Goal: Information Seeking & Learning: Learn about a topic

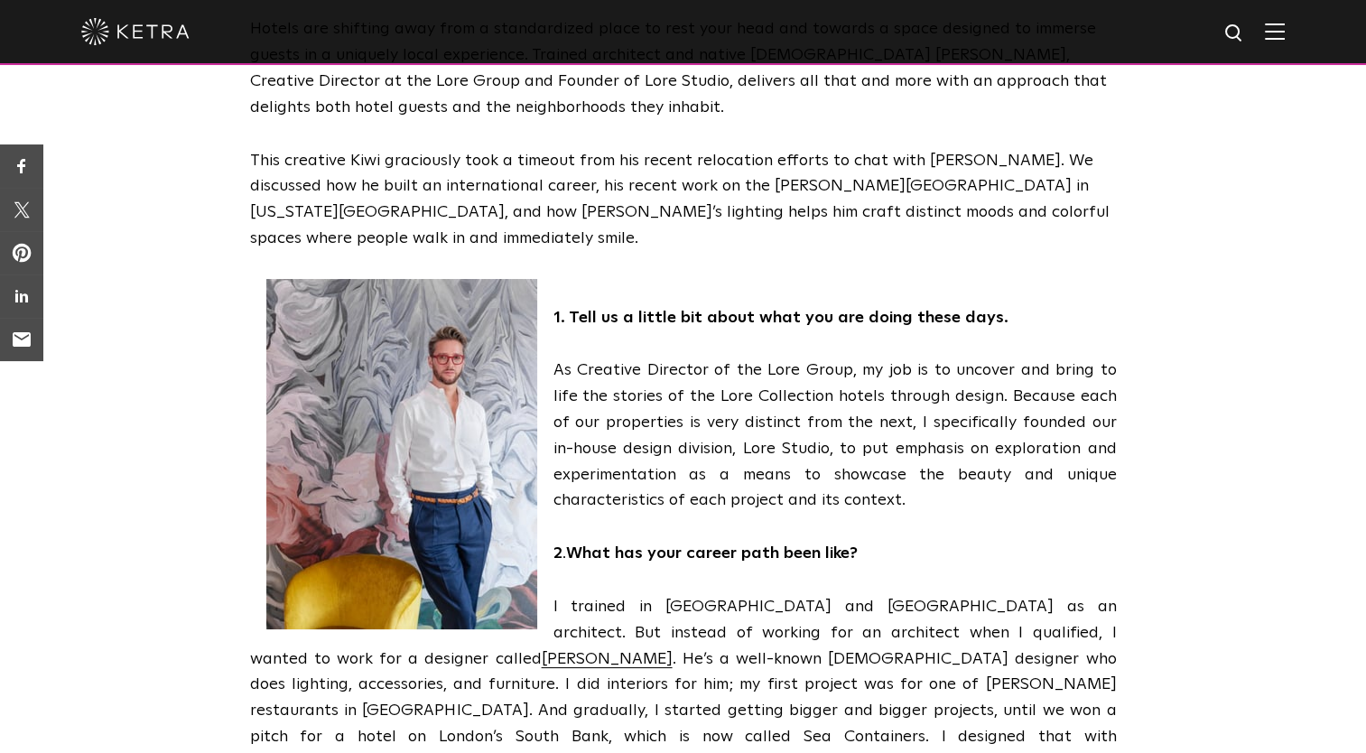
scroll to position [486, 0]
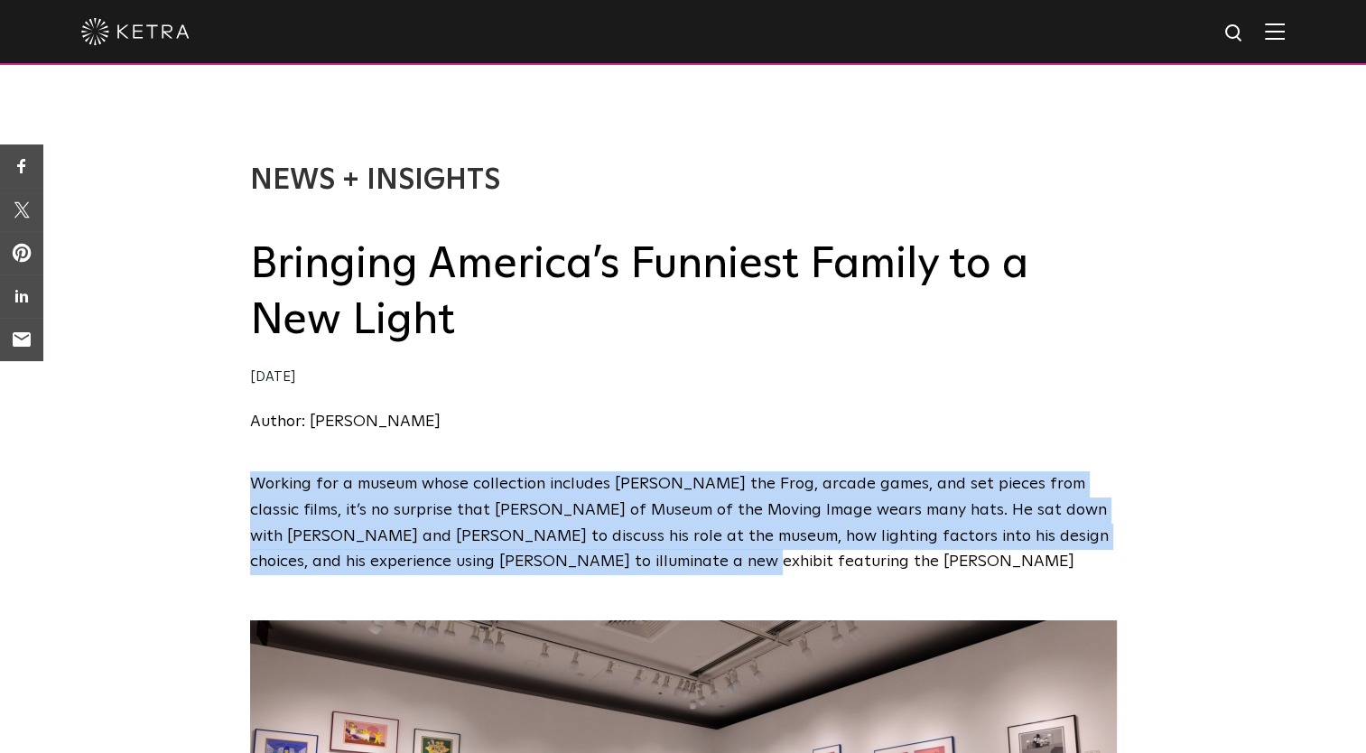
drag, startPoint x: 245, startPoint y: 481, endPoint x: 618, endPoint y: 563, distance: 381.8
click at [618, 563] on div "Working for a museum whose collection includes [PERSON_NAME] the Frog, arcade g…" at bounding box center [683, 523] width 1366 height 104
copy span "Working for a museum whose collection includes [PERSON_NAME] the Frog, arcade g…"
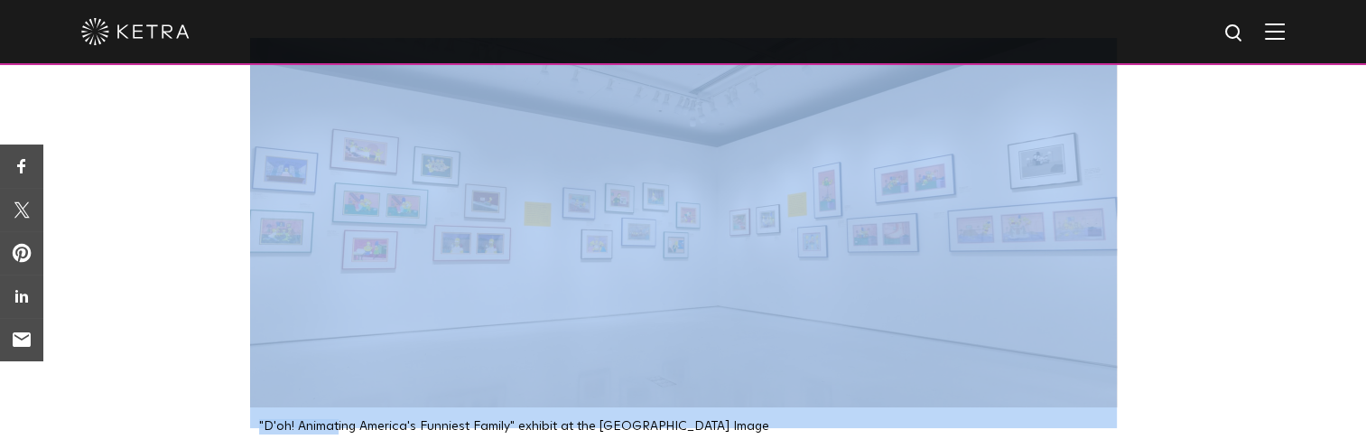
scroll to position [589, 0]
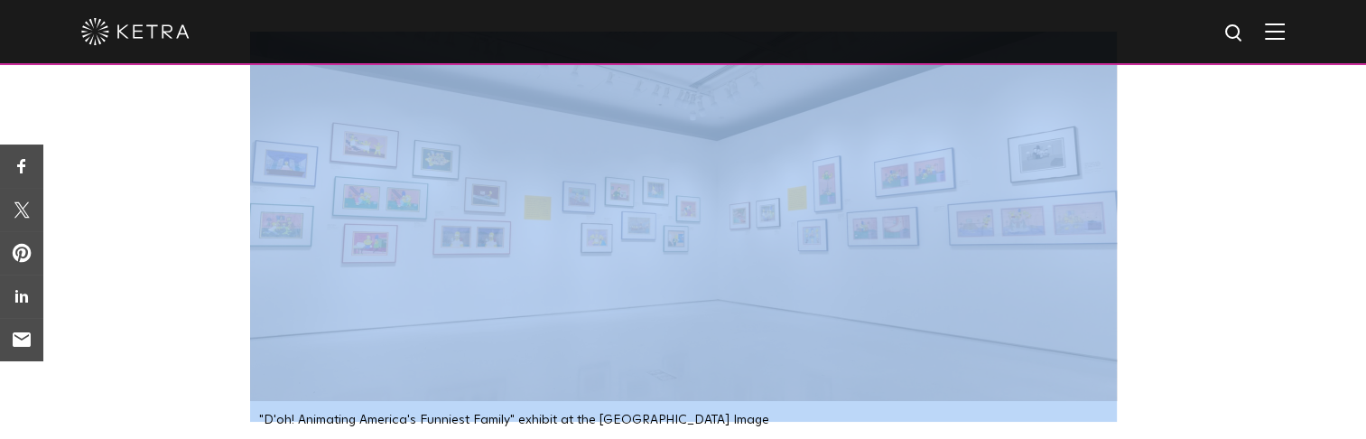
drag, startPoint x: 248, startPoint y: 423, endPoint x: 771, endPoint y: 418, distance: 522.8
click at [771, 418] on div ""D'oh! Animating America's Funniest Family" exhibit at the [GEOGRAPHIC_DATA] Im…" at bounding box center [683, 229] width 903 height 395
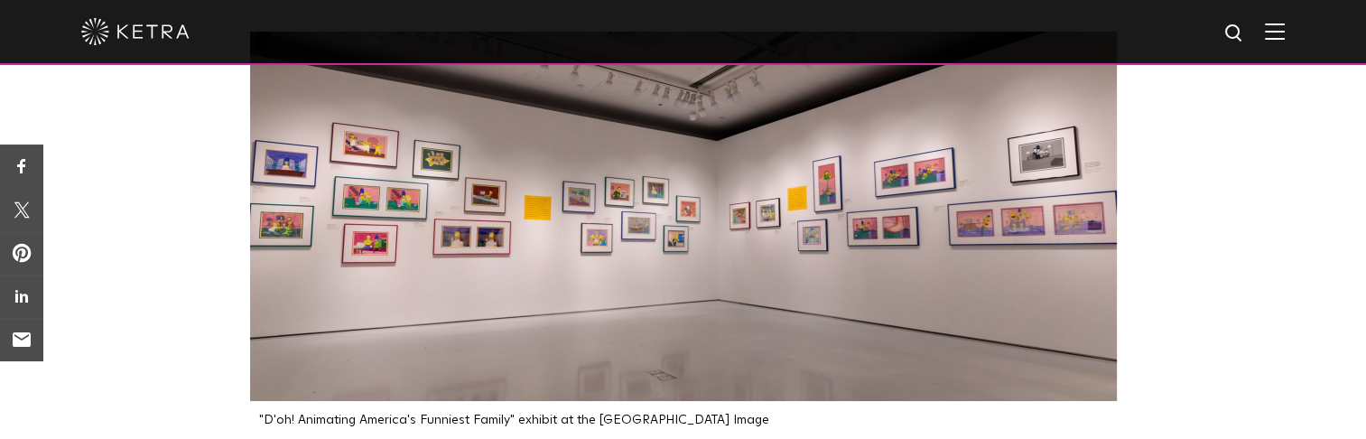
click at [771, 425] on p ""D'oh! Animating America's Funniest Family" exhibit at the [GEOGRAPHIC_DATA] Im…" at bounding box center [688, 420] width 858 height 15
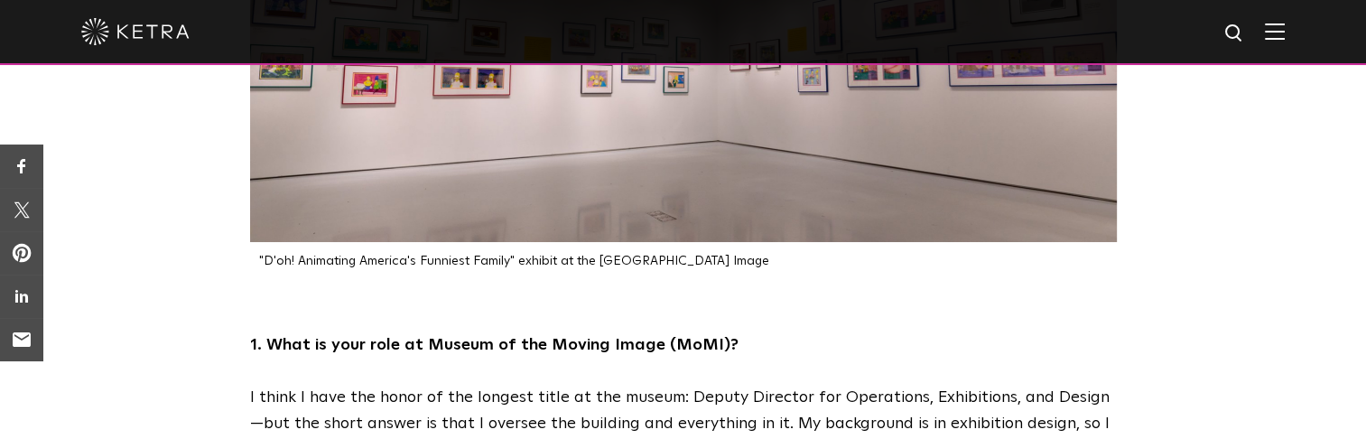
scroll to position [798, 0]
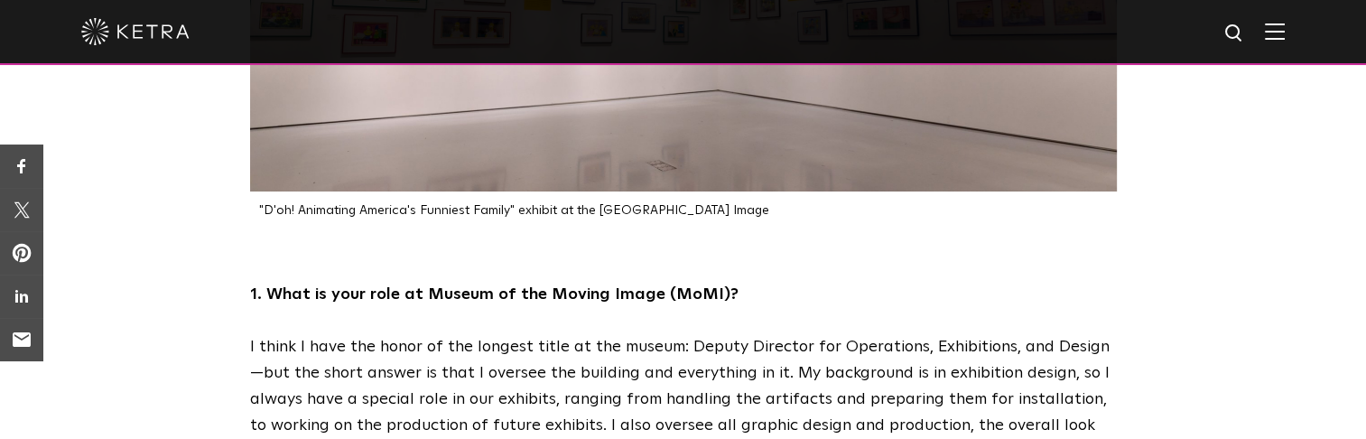
drag, startPoint x: 771, startPoint y: 425, endPoint x: 313, endPoint y: 410, distance: 458.0
drag, startPoint x: 313, startPoint y: 410, endPoint x: 245, endPoint y: 211, distance: 210.1
click at [245, 211] on div ""D'oh! Animating America's Funniest Family" exhibit at the [GEOGRAPHIC_DATA] Im…" at bounding box center [683, 19] width 903 height 395
drag, startPoint x: 245, startPoint y: 211, endPoint x: 769, endPoint y: 215, distance: 524.6
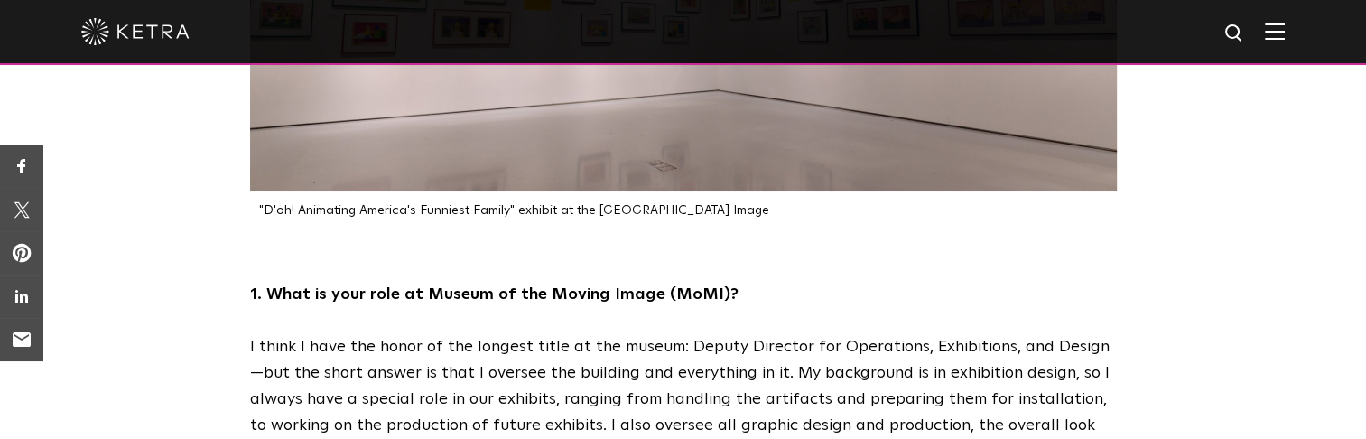
click at [769, 215] on div ""D'oh! Animating America's Funniest Family" exhibit at the [GEOGRAPHIC_DATA] Im…" at bounding box center [683, 19] width 903 height 395
click at [769, 215] on p ""D'oh! Animating America's Funniest Family" exhibit at the [GEOGRAPHIC_DATA] Im…" at bounding box center [688, 210] width 858 height 15
drag, startPoint x: 767, startPoint y: 216, endPoint x: 254, endPoint y: 217, distance: 512.8
click at [254, 217] on div ""D'oh! Animating America's Funniest Family" exhibit at the [GEOGRAPHIC_DATA] Im…" at bounding box center [683, 210] width 867 height 15
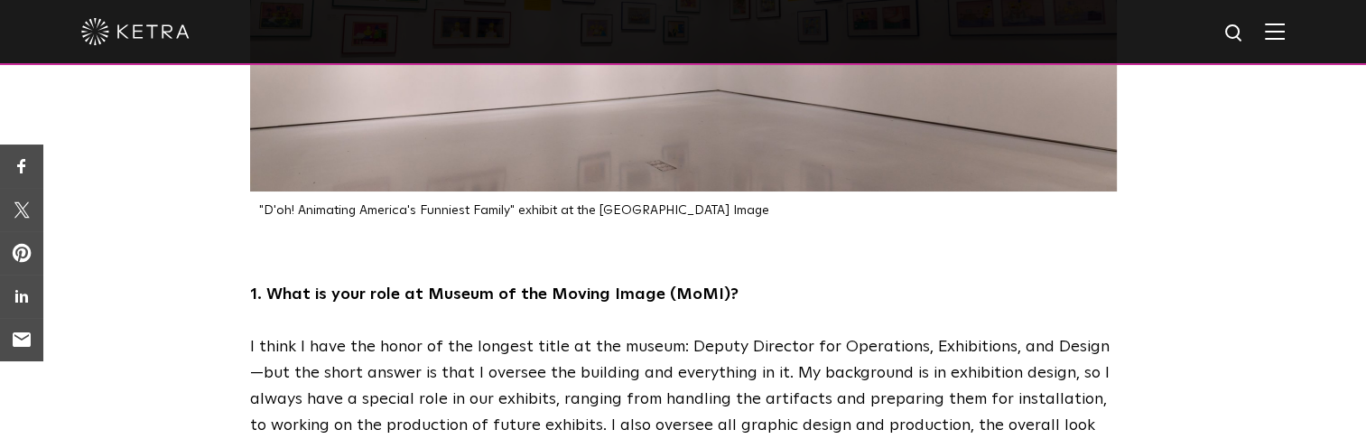
copy p ""D'oh! Animating America's Funniest Family" exhibit at the [GEOGRAPHIC_DATA] Im…"
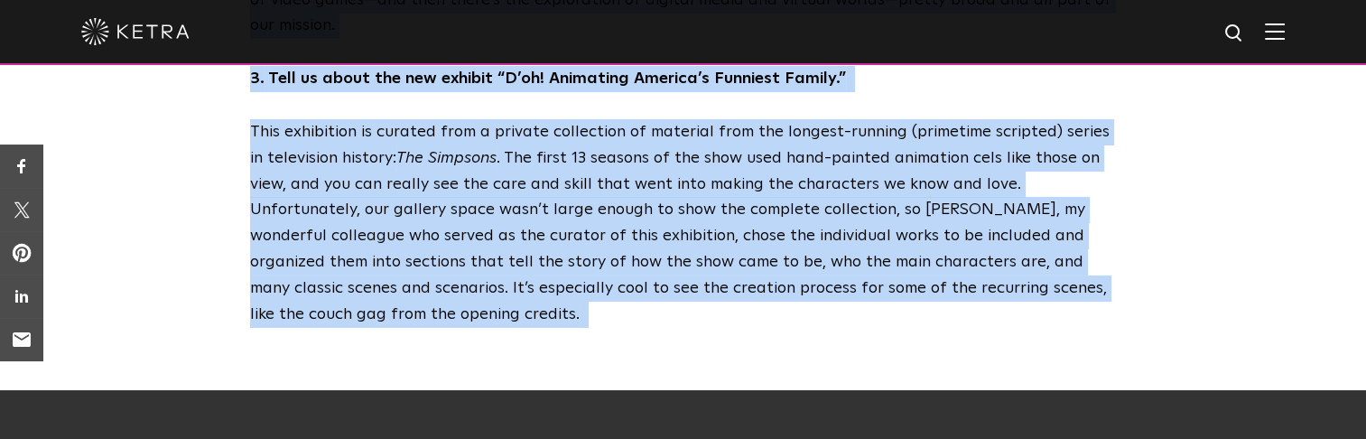
scroll to position [1579, 0]
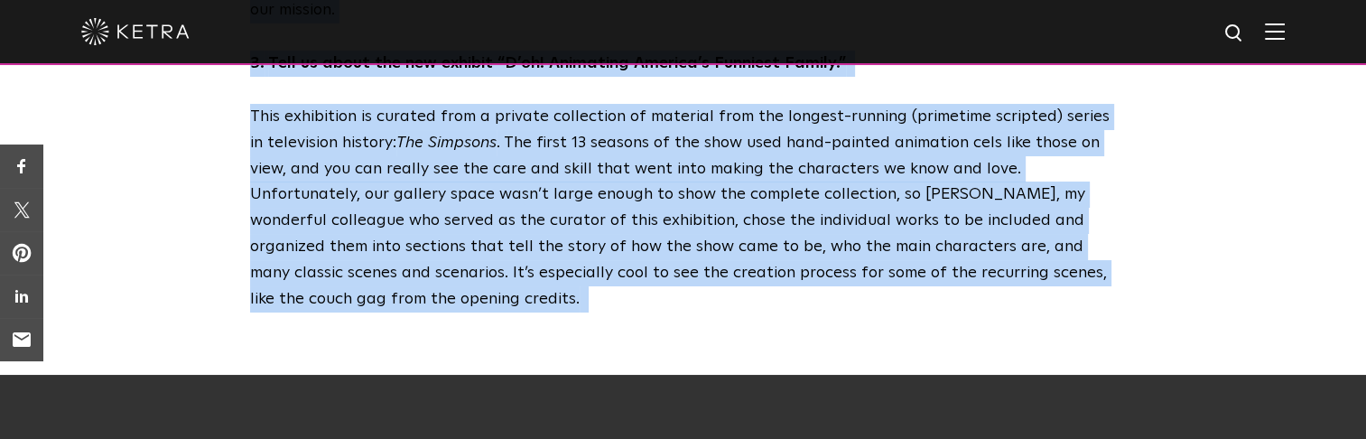
drag, startPoint x: 228, startPoint y: 287, endPoint x: 413, endPoint y: 287, distance: 185.1
copy div "3. Lore ip dolo sita co Adipis el sed Doeius Tempo (InCI)? U labor E dolo mag a…"
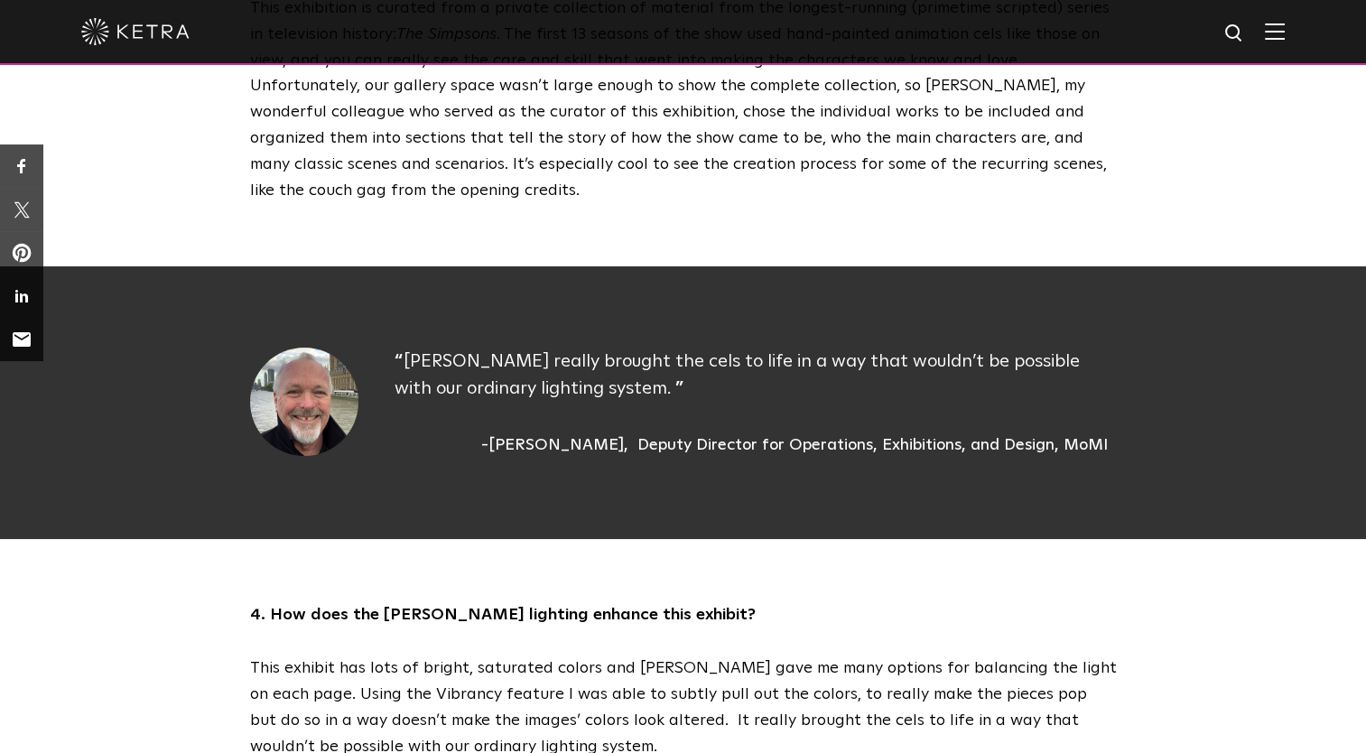
scroll to position [1663, 0]
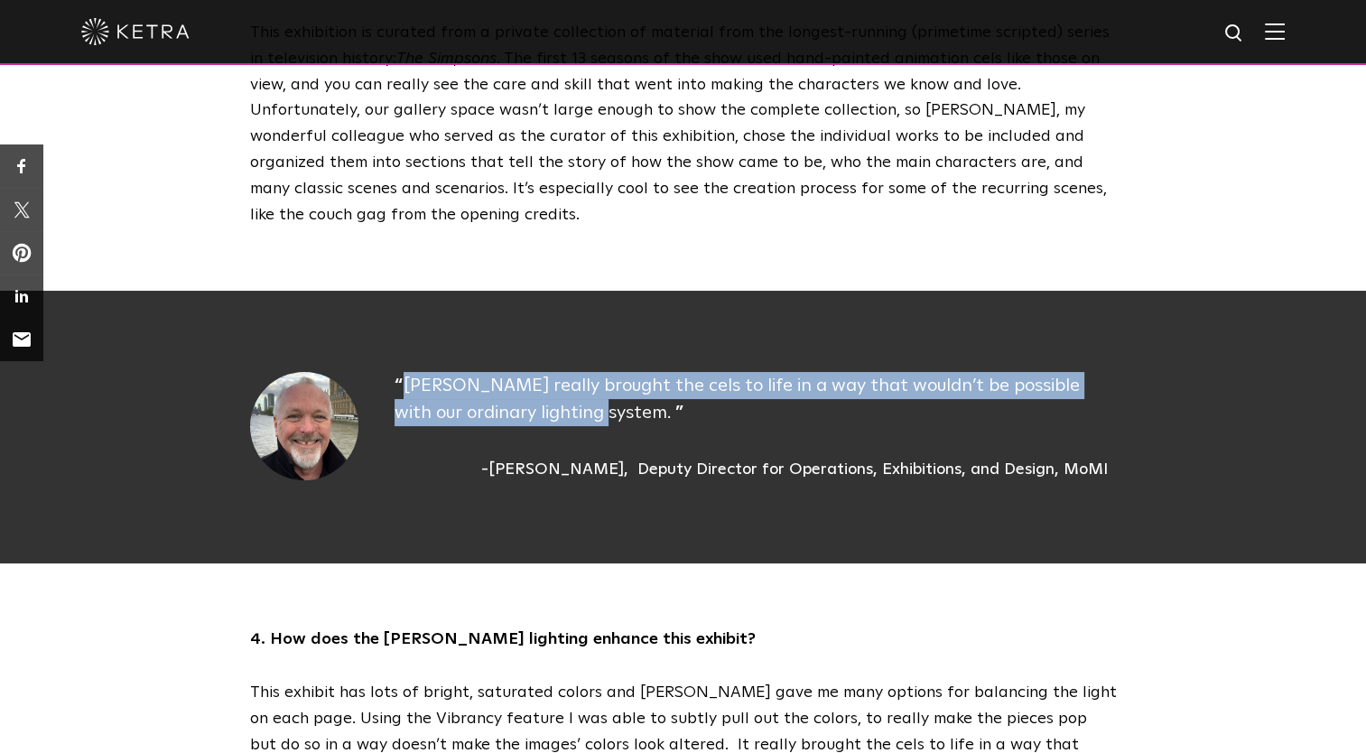
drag, startPoint x: 404, startPoint y: 360, endPoint x: 527, endPoint y: 391, distance: 127.4
click at [527, 391] on p "[PERSON_NAME] really brought the cels to life in a way that wouldn’t be possibl…" at bounding box center [756, 399] width 722 height 54
copy span "[PERSON_NAME] really brought the cels to life in a way that wouldn’t be possibl…"
drag, startPoint x: 514, startPoint y: 449, endPoint x: 625, endPoint y: 446, distance: 111.1
click at [625, 458] on div "[PERSON_NAME]" at bounding box center [554, 470] width 147 height 24
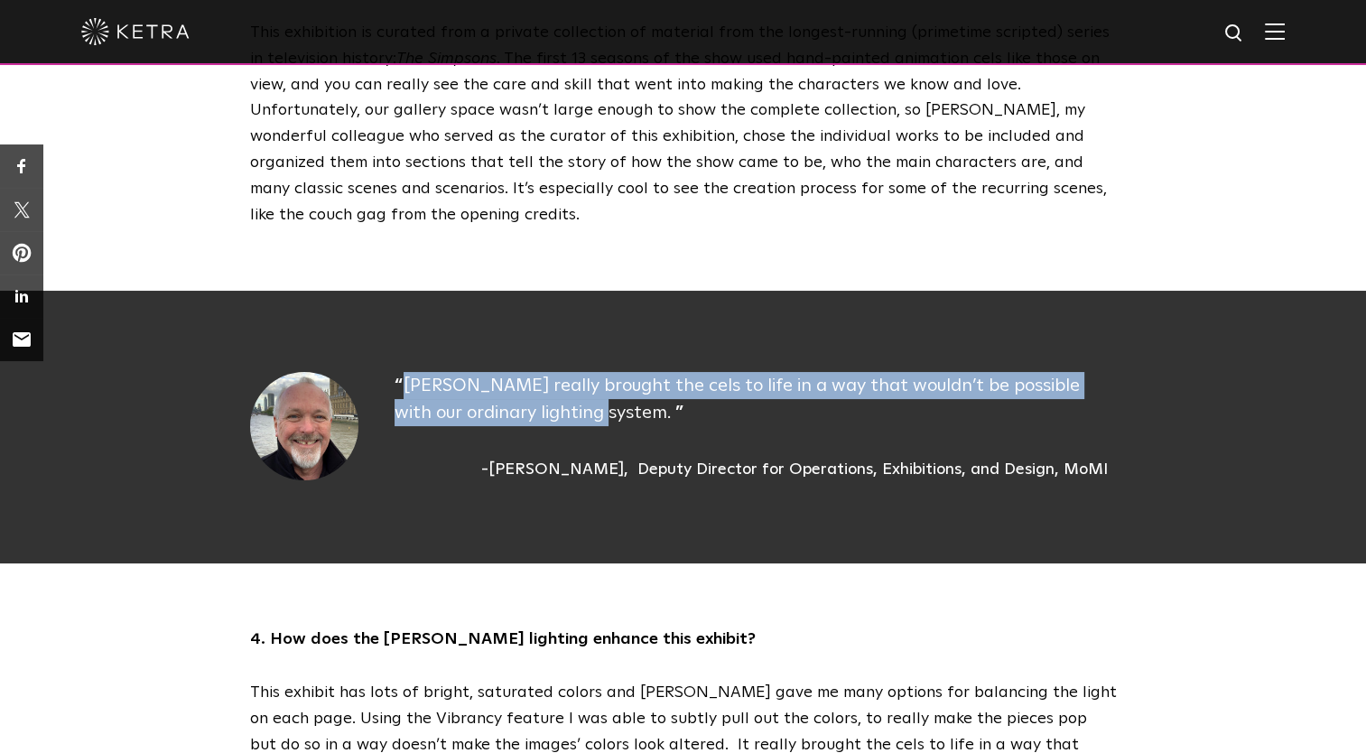
copy div "[PERSON_NAME]"
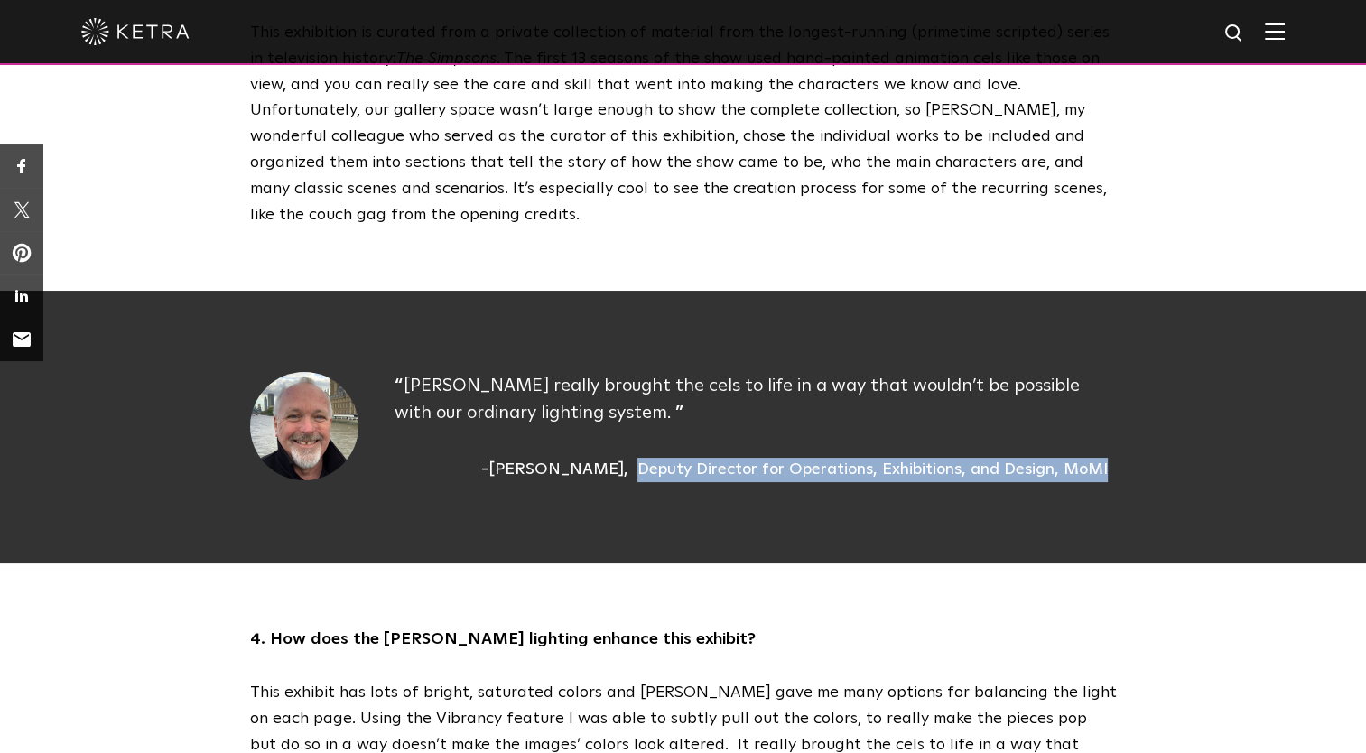
drag, startPoint x: 643, startPoint y: 441, endPoint x: 1116, endPoint y: 442, distance: 473.1
click at [1116, 442] on div "[PERSON_NAME] really brought the cels to life in a way that wouldn’t be possibl…" at bounding box center [683, 427] width 903 height 110
copy div "Deputy Director for Operations, Exhibitions, and Design, MoMI"
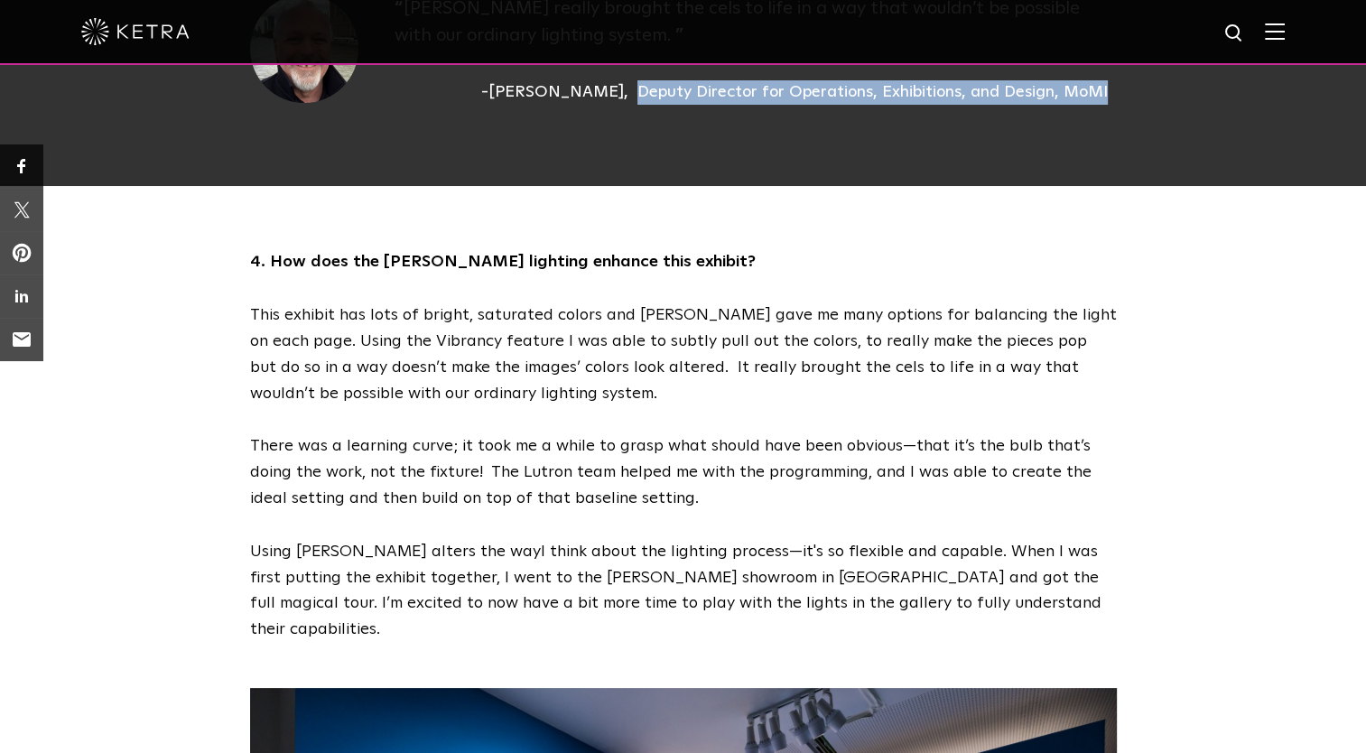
scroll to position [2033, 0]
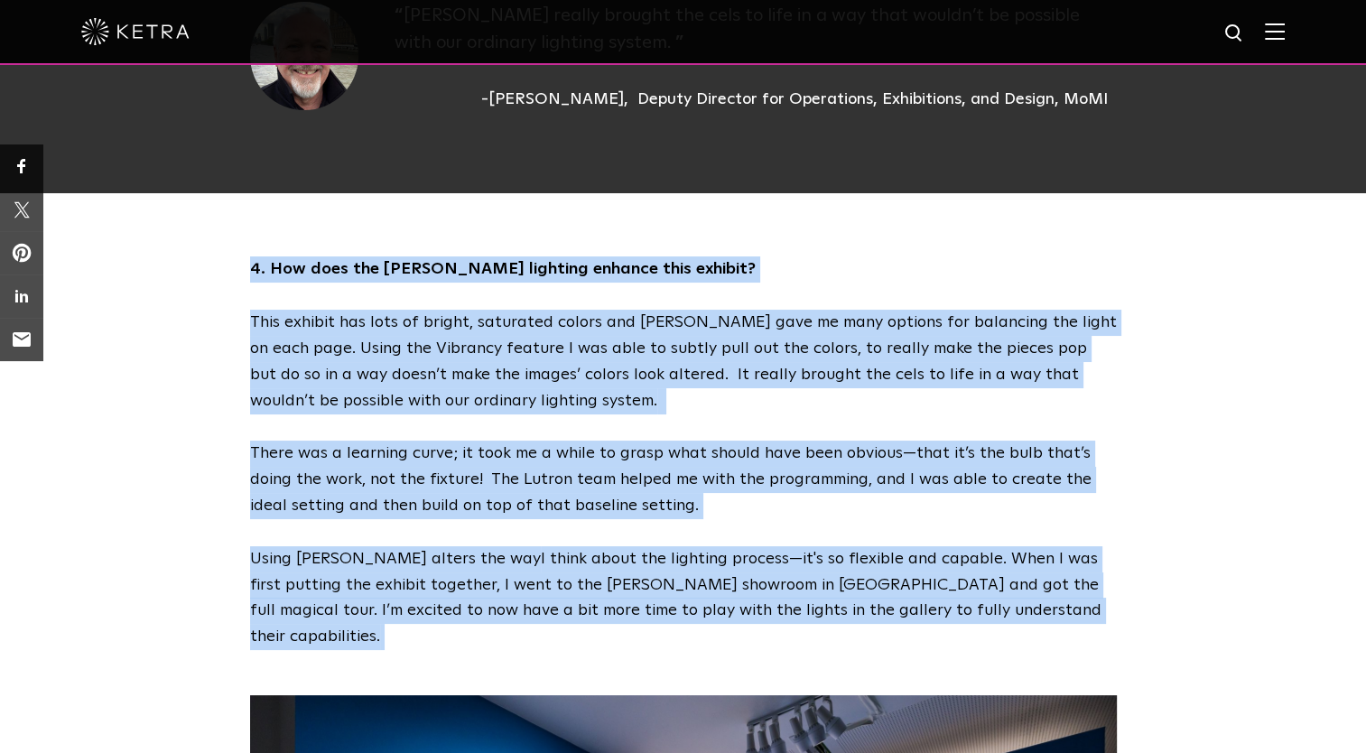
drag, startPoint x: 247, startPoint y: 236, endPoint x: 967, endPoint y: 589, distance: 801.5
click at [967, 589] on div "4. How does the [PERSON_NAME] lighting enhance this exhibit? This exhibit has l…" at bounding box center [683, 453] width 903 height 394
copy div "6. Lor ipsu dol Sitam consecte adipisc elit seddoei? Temp incidid utl etdo ma a…"
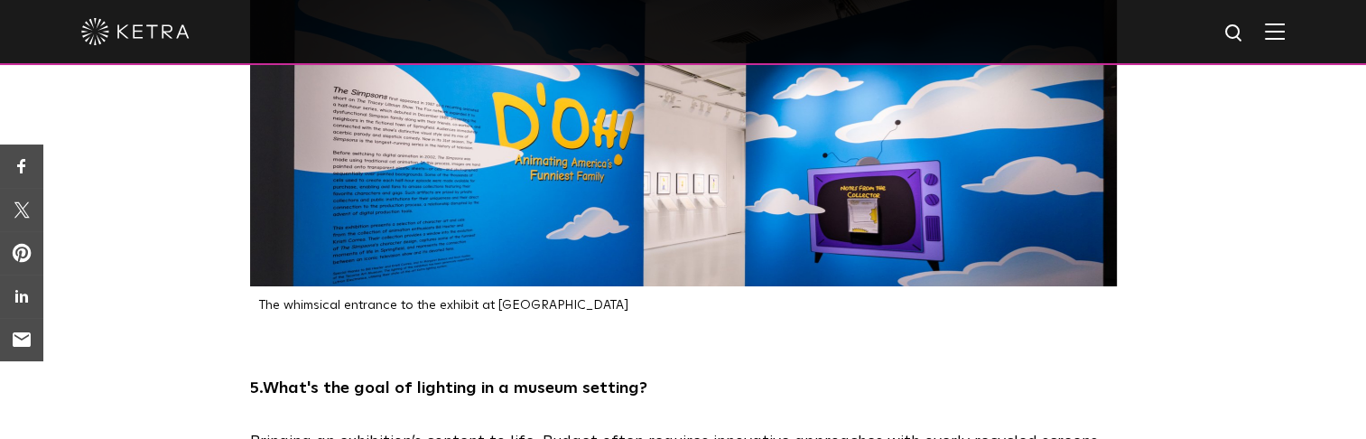
scroll to position [2822, 0]
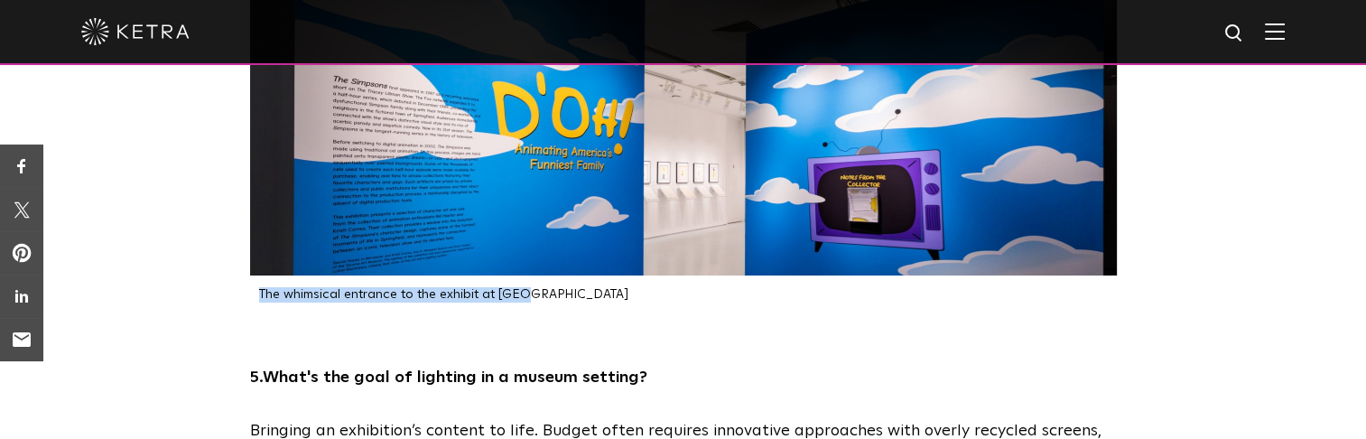
drag, startPoint x: 260, startPoint y: 246, endPoint x: 534, endPoint y: 246, distance: 274.5
click at [534, 287] on p "The whimsical entrance to the exhibit at [GEOGRAPHIC_DATA]" at bounding box center [688, 294] width 858 height 15
copy p "The whimsical entrance to the exhibit at [GEOGRAPHIC_DATA]"
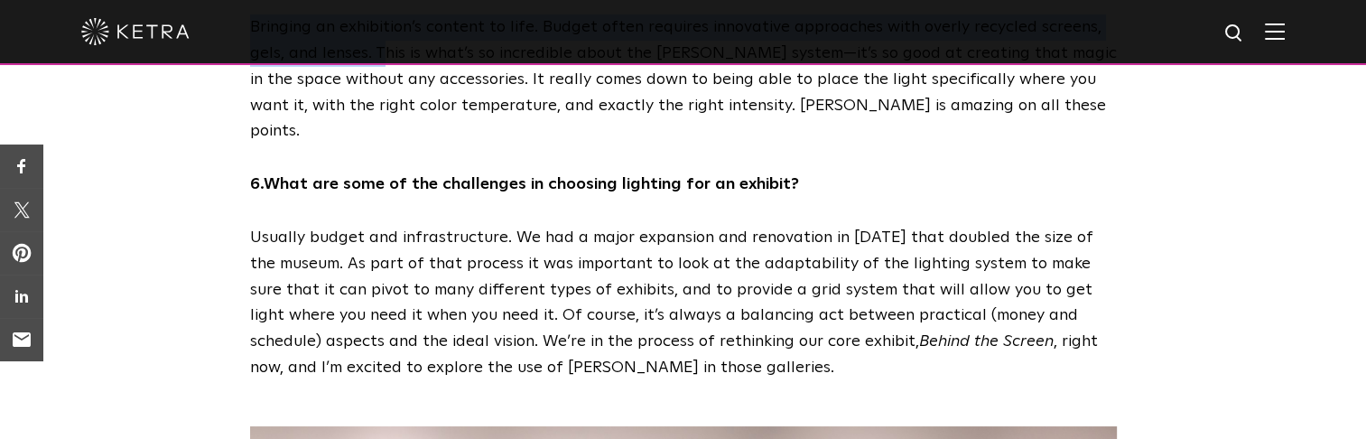
scroll to position [3117, 0]
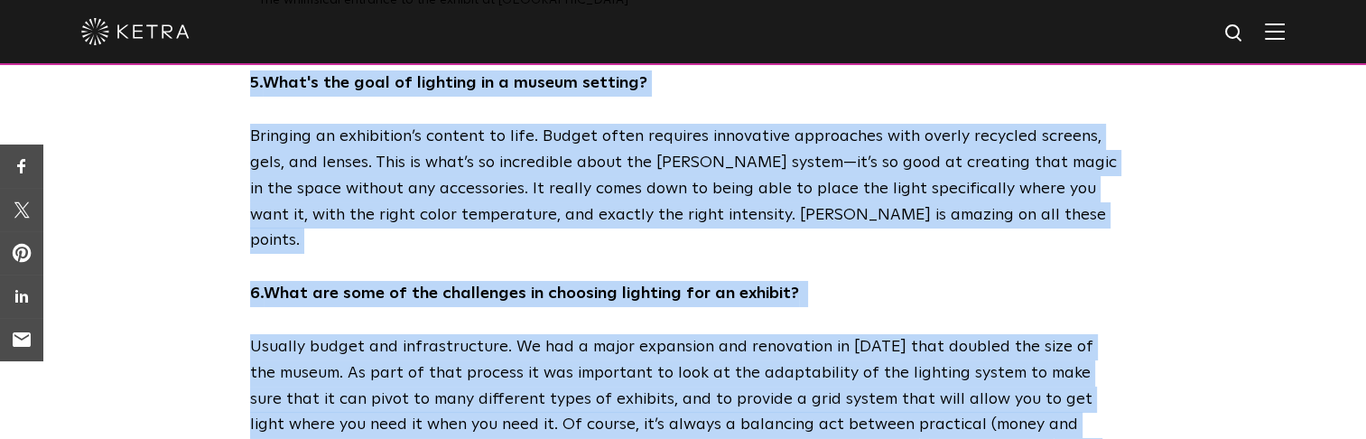
drag, startPoint x: 247, startPoint y: 327, endPoint x: 578, endPoint y: 411, distance: 340.9
click at [578, 411] on div "5. What's the goal of lighting in a museum setting? Bringing an exhibition’s co…" at bounding box center [683, 279] width 903 height 419
copy div "7. Lore'i dol sita co adipisci el s doeius tempori? Utlabore et doloremagn’a en…"
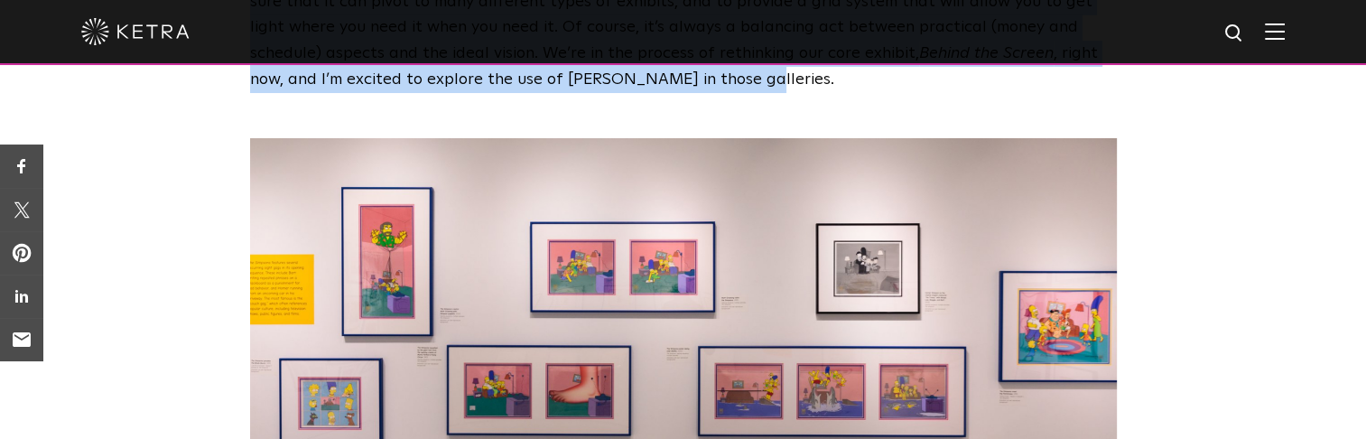
scroll to position [3570, 0]
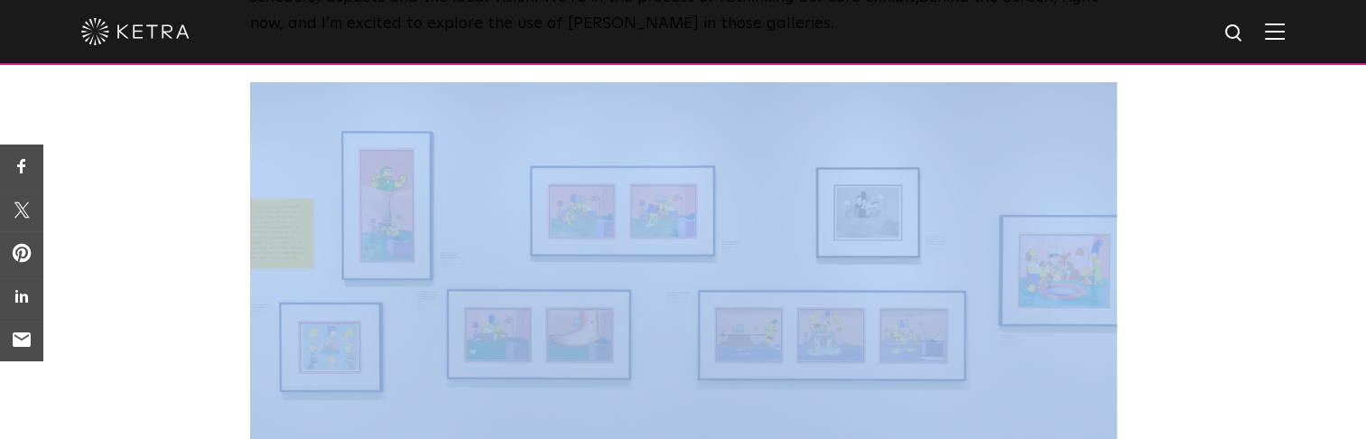
drag, startPoint x: 255, startPoint y: 391, endPoint x: 695, endPoint y: 403, distance: 440.7
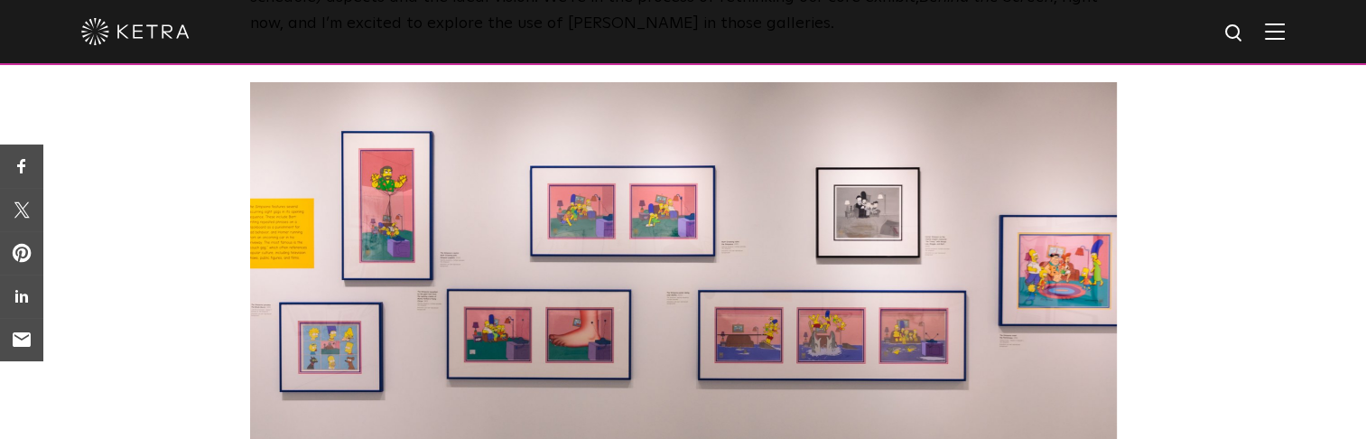
drag, startPoint x: 693, startPoint y: 401, endPoint x: 219, endPoint y: 399, distance: 474.0
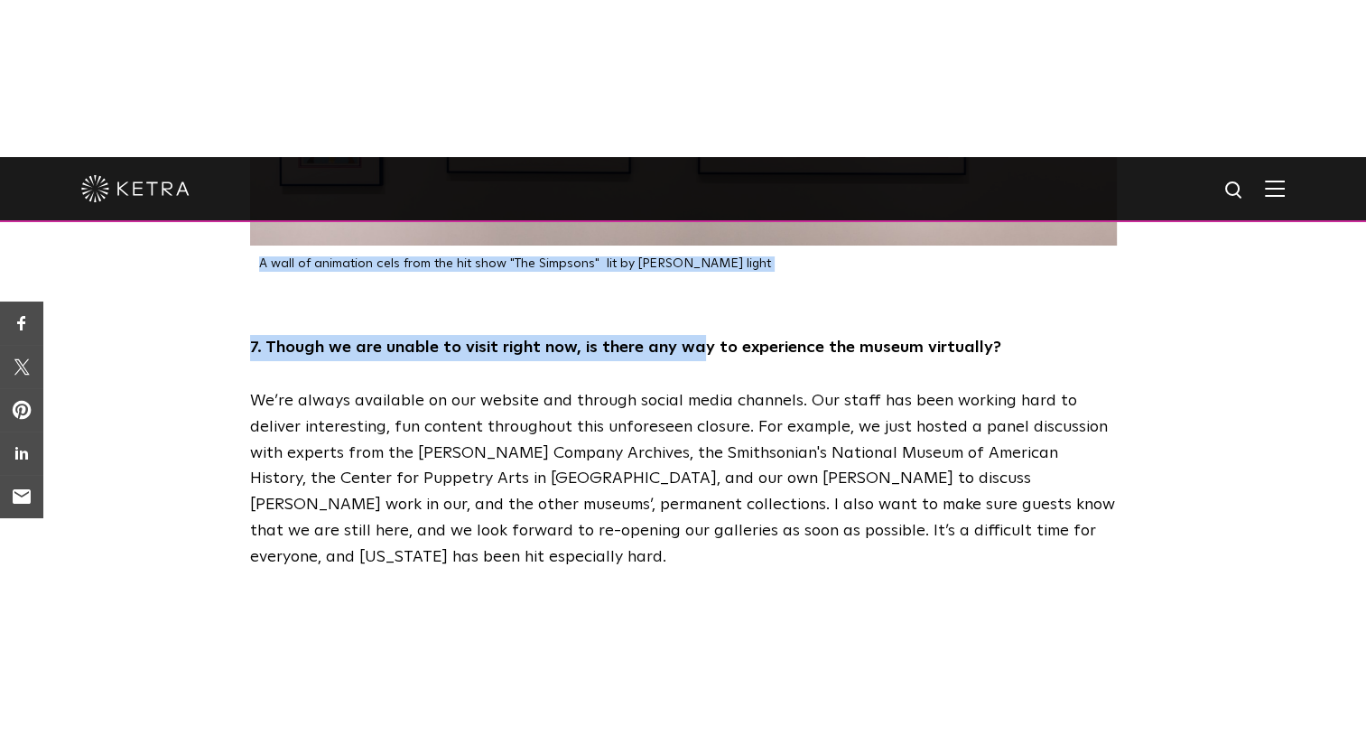
scroll to position [3954, 0]
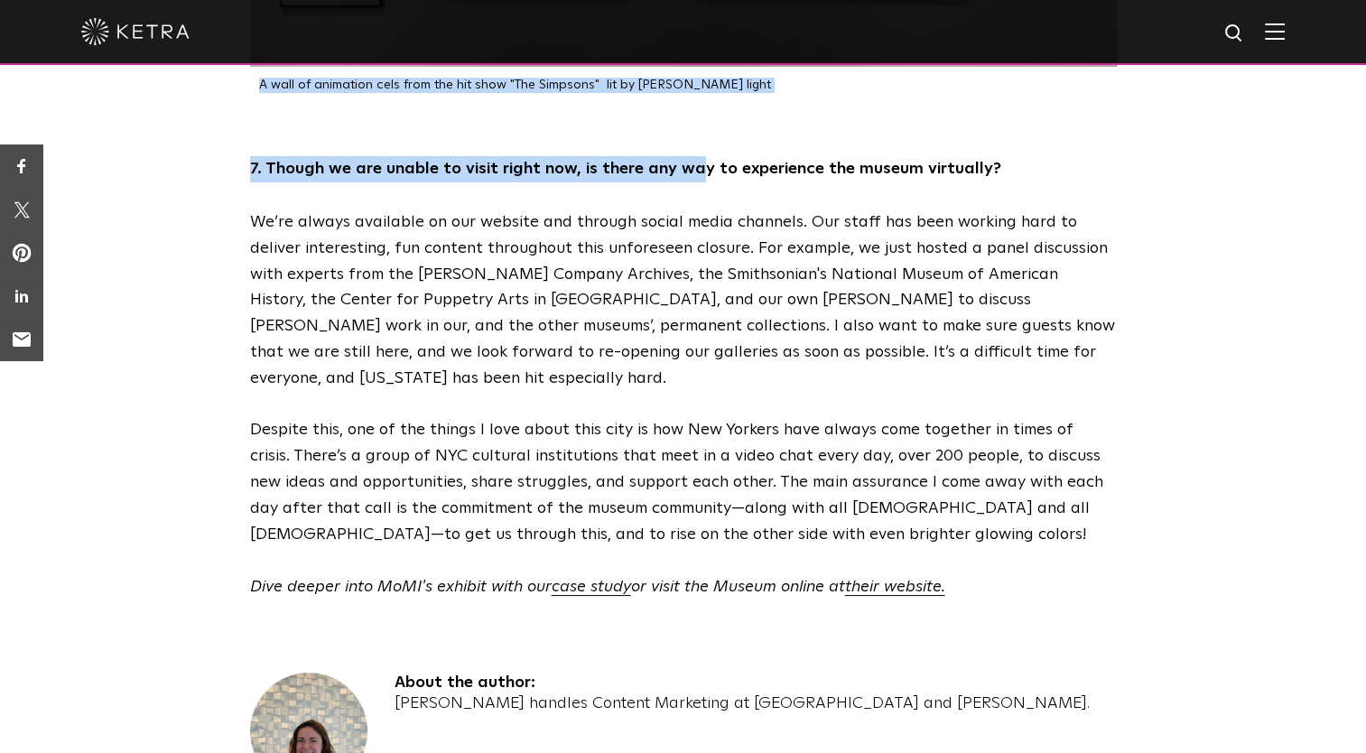
click at [222, 156] on div "7. Though we are unable to visit right now, is there any way to experience the …" at bounding box center [683, 378] width 1366 height 444
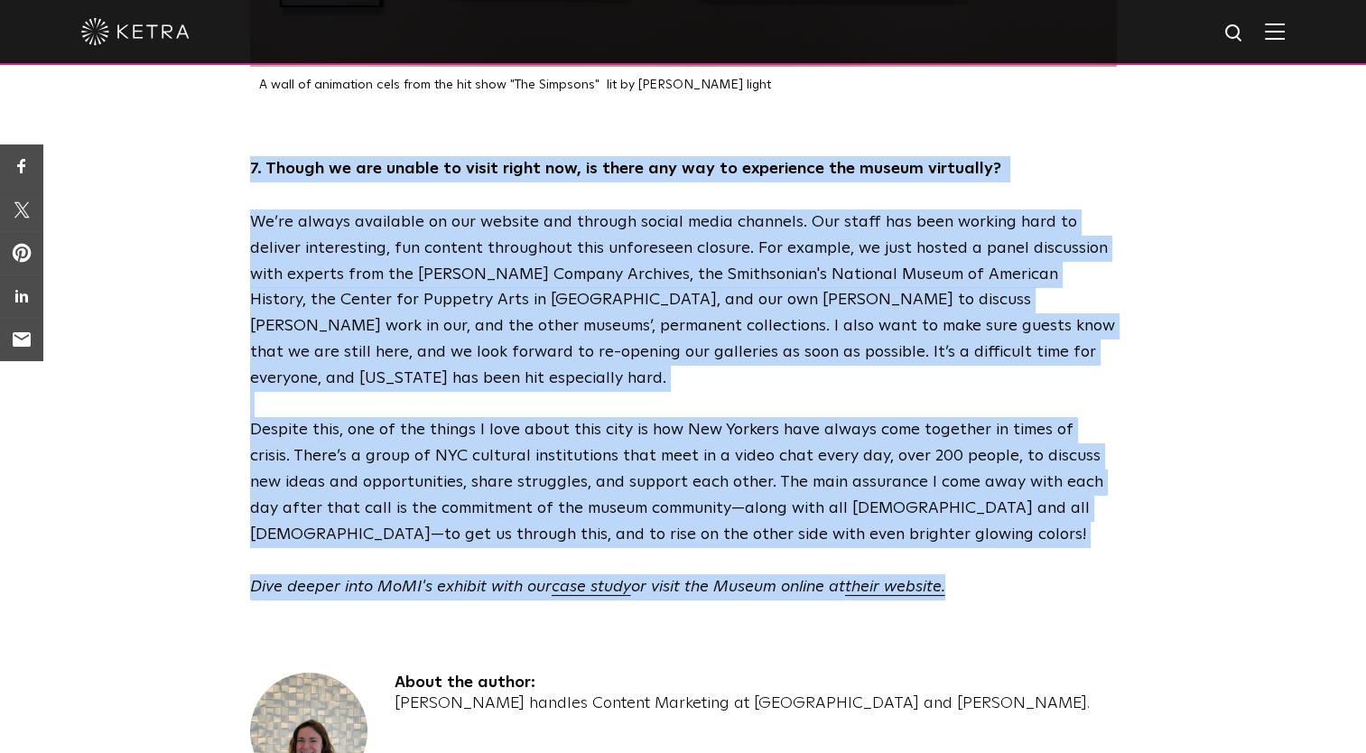
drag, startPoint x: 222, startPoint y: 86, endPoint x: 985, endPoint y: 498, distance: 867.3
